Goal: Task Accomplishment & Management: Use online tool/utility

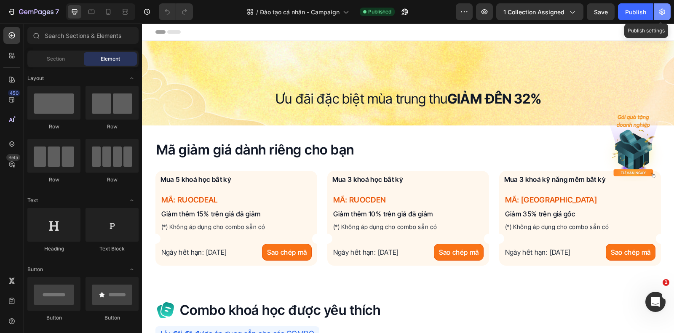
click at [663, 10] on icon "button" at bounding box center [662, 12] width 8 height 8
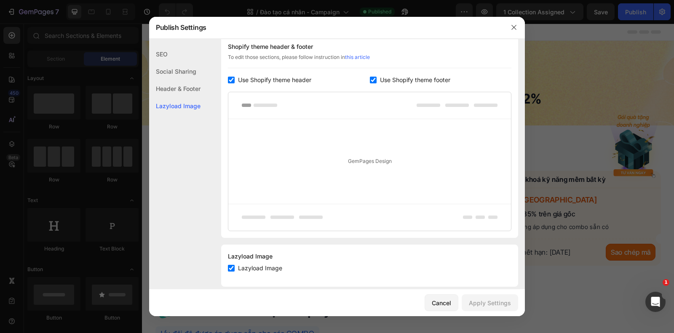
scroll to position [145, 0]
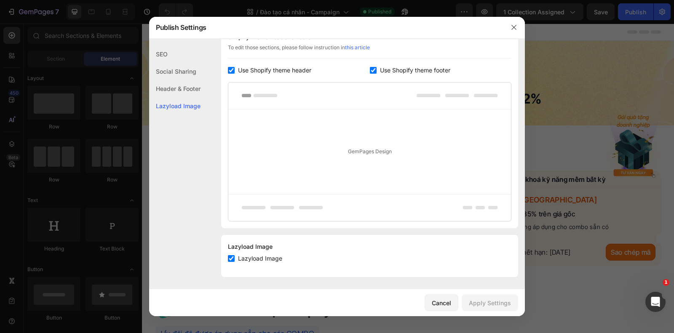
click at [184, 57] on div "SEO" at bounding box center [174, 54] width 51 height 17
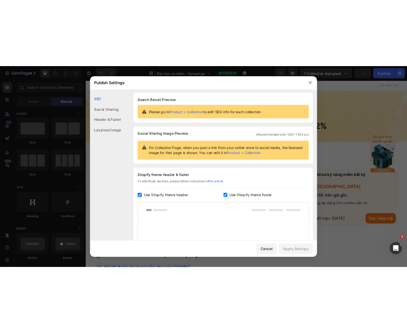
scroll to position [0, 0]
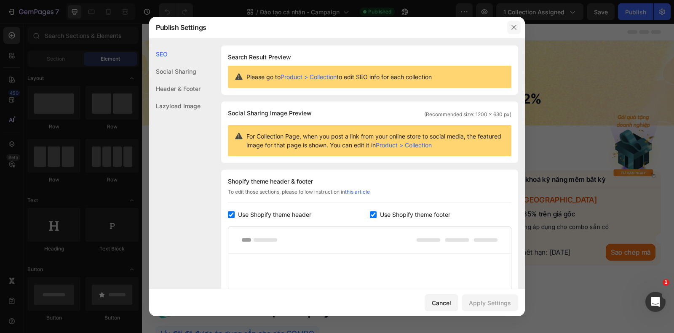
click at [508, 31] on button "button" at bounding box center [513, 27] width 13 height 13
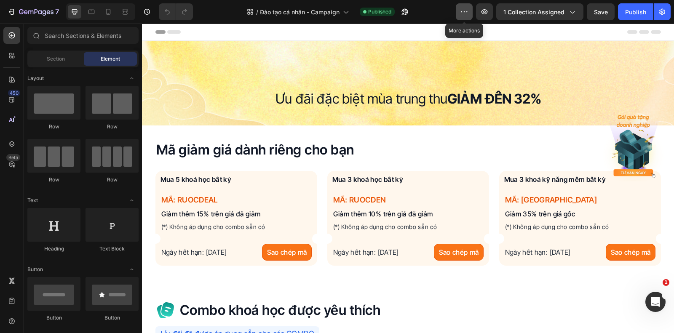
click at [465, 12] on icon "button" at bounding box center [464, 12] width 8 height 8
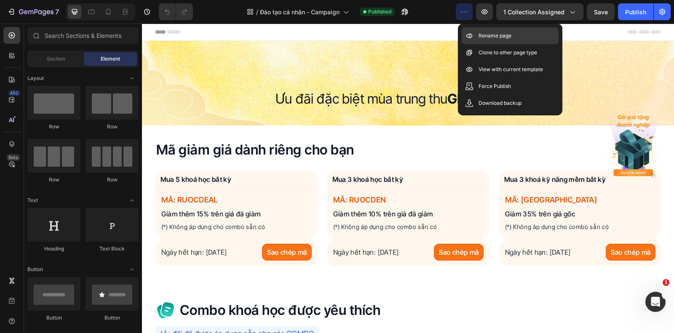
click at [489, 36] on p "Rename page" at bounding box center [495, 36] width 33 height 8
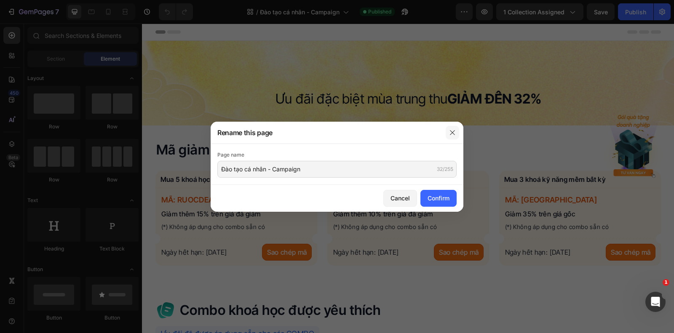
click at [451, 134] on icon "button" at bounding box center [452, 132] width 5 height 5
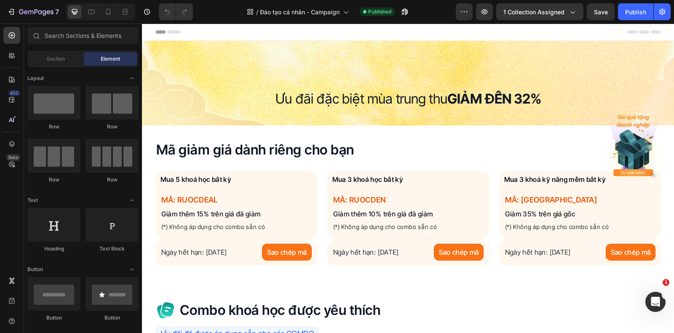
click at [418, 6] on div "/ Đào tạo cá nhân - Campaign Published" at bounding box center [328, 11] width 256 height 17
click at [553, 11] on span "1 collection assigned" at bounding box center [534, 12] width 61 height 9
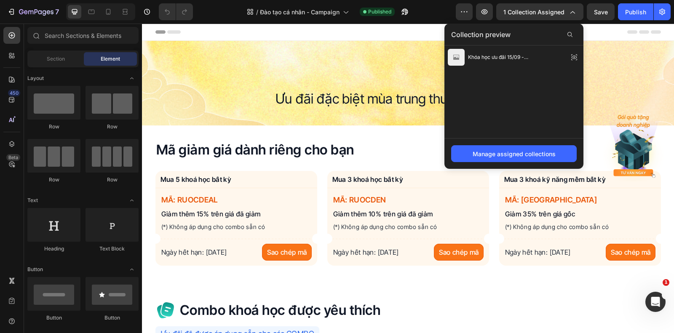
click at [444, 28] on div "Header" at bounding box center [409, 32] width 506 height 17
click at [611, 38] on div "Header" at bounding box center [409, 32] width 506 height 17
